Goal: Information Seeking & Learning: Learn about a topic

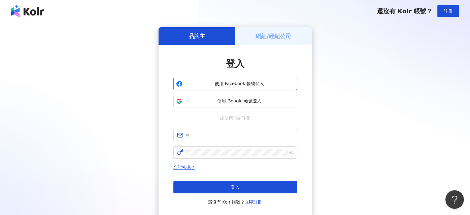
click at [241, 79] on button "使用 Facebook 帳號登入" at bounding box center [235, 84] width 124 height 12
click at [281, 99] on span "使用 Google 帳號登入" at bounding box center [239, 101] width 109 height 6
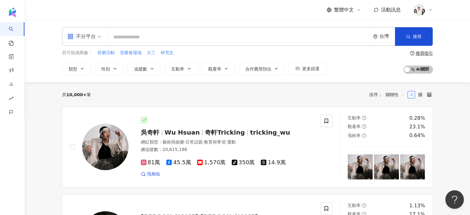
click at [323, 38] on input "search" at bounding box center [239, 37] width 258 height 12
type input "**********"
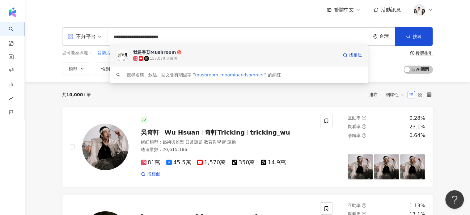
click at [222, 56] on div "157,070 追蹤者" at bounding box center [235, 58] width 205 height 6
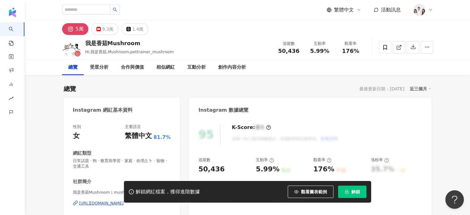
click at [355, 186] on button "解鎖" at bounding box center [352, 191] width 28 height 12
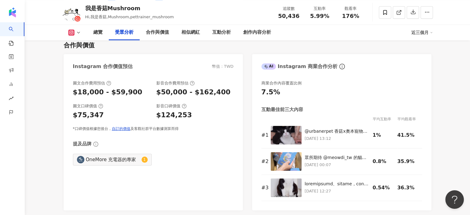
scroll to position [693, 0]
